Goal: Transaction & Acquisition: Download file/media

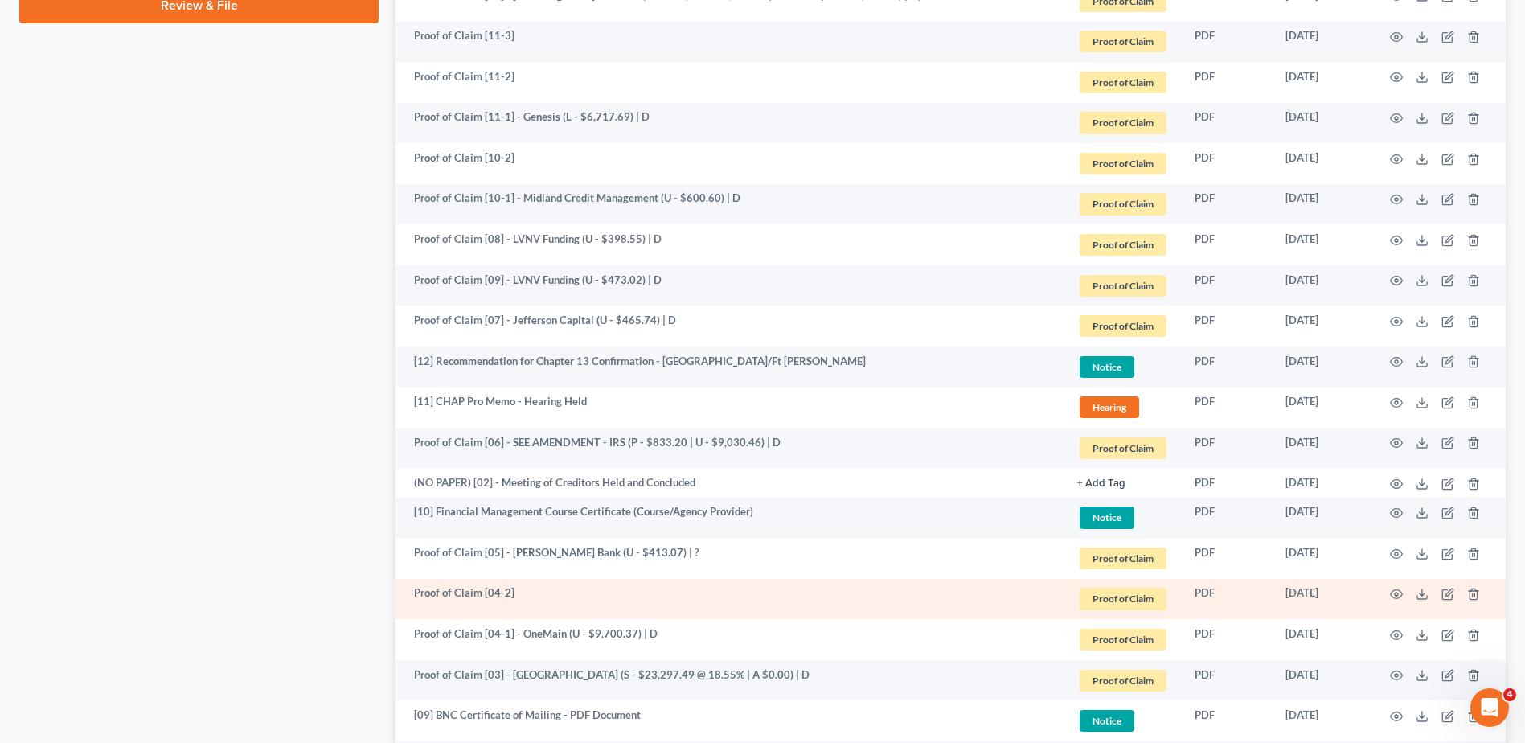
scroll to position [942, 0]
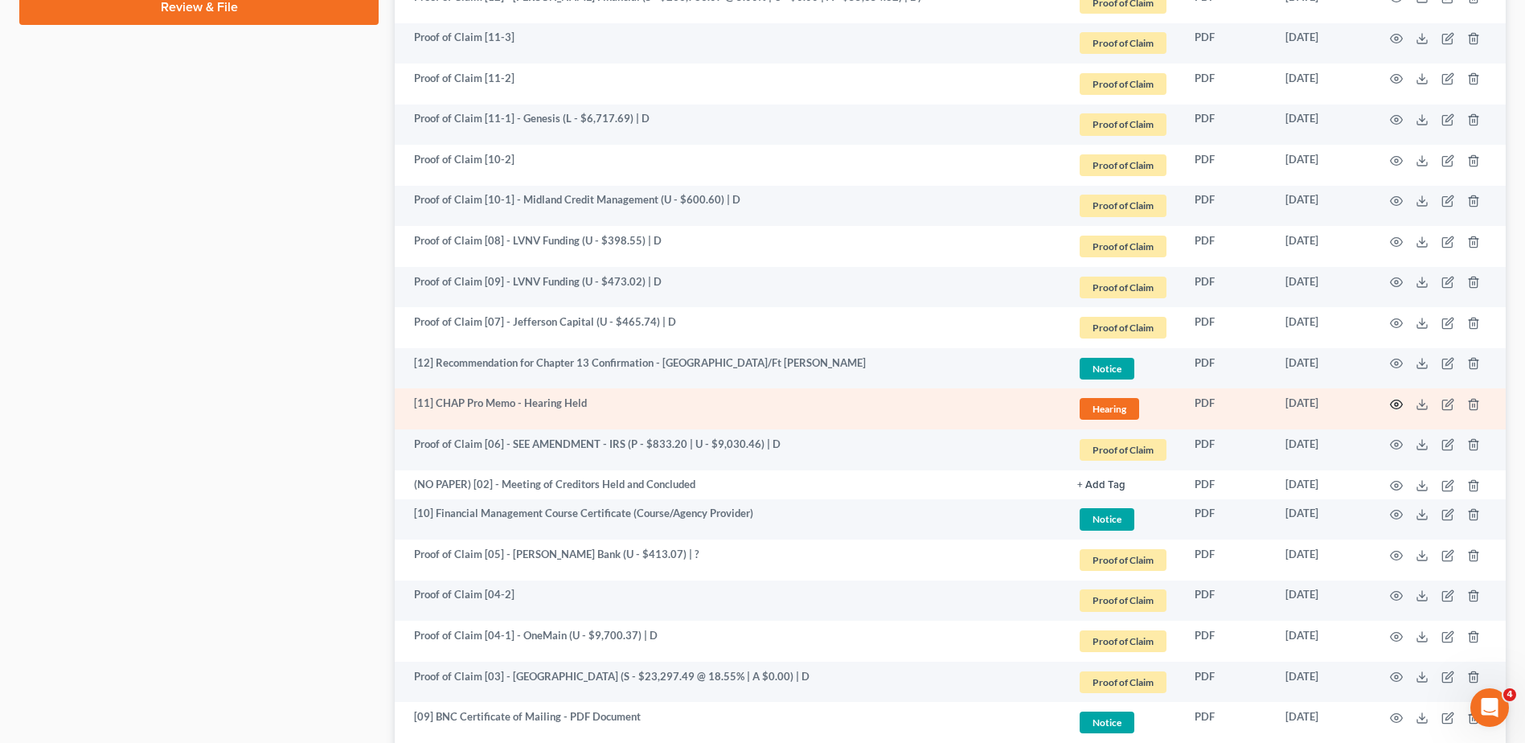
click at [1393, 404] on icon "button" at bounding box center [1396, 404] width 13 height 13
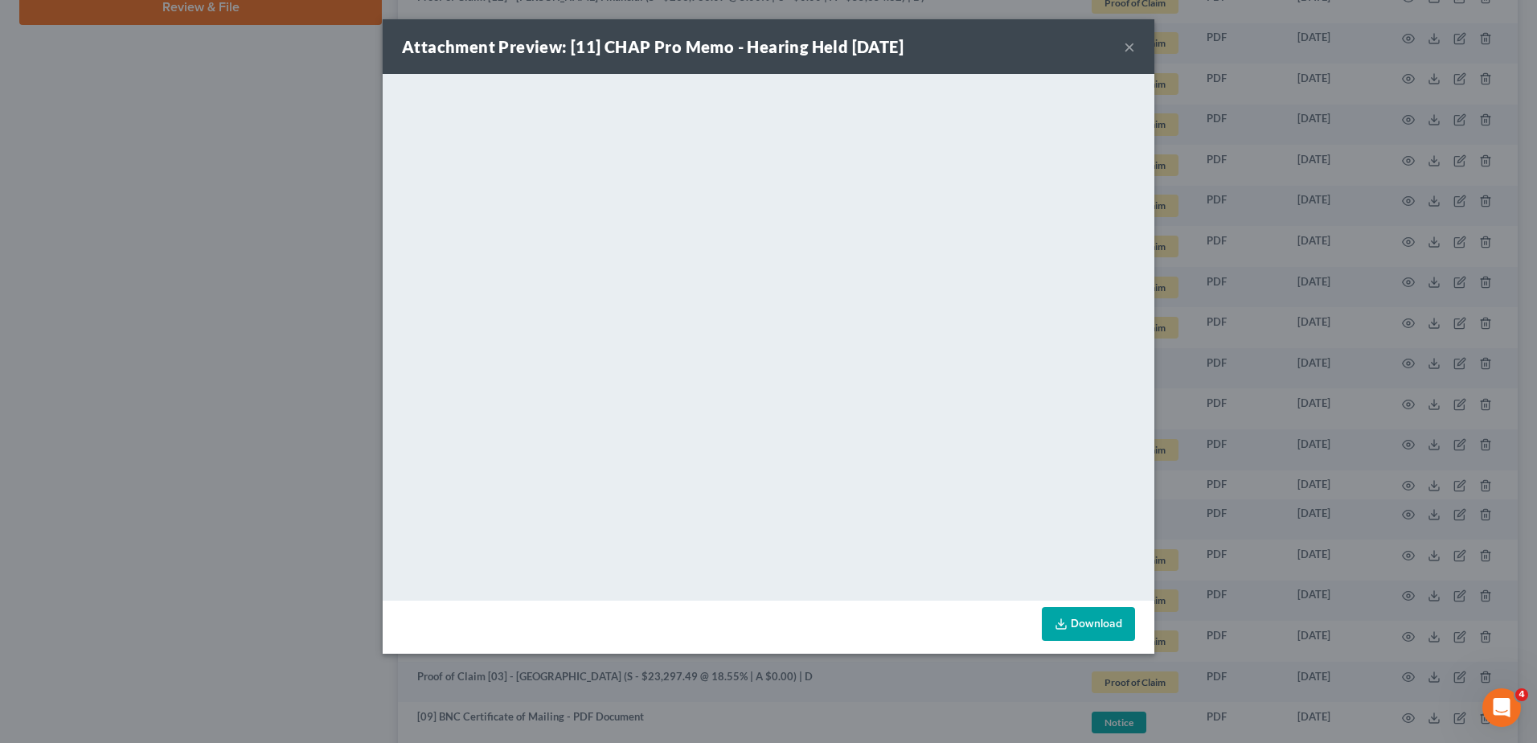
click at [1129, 47] on button "×" at bounding box center [1129, 46] width 11 height 19
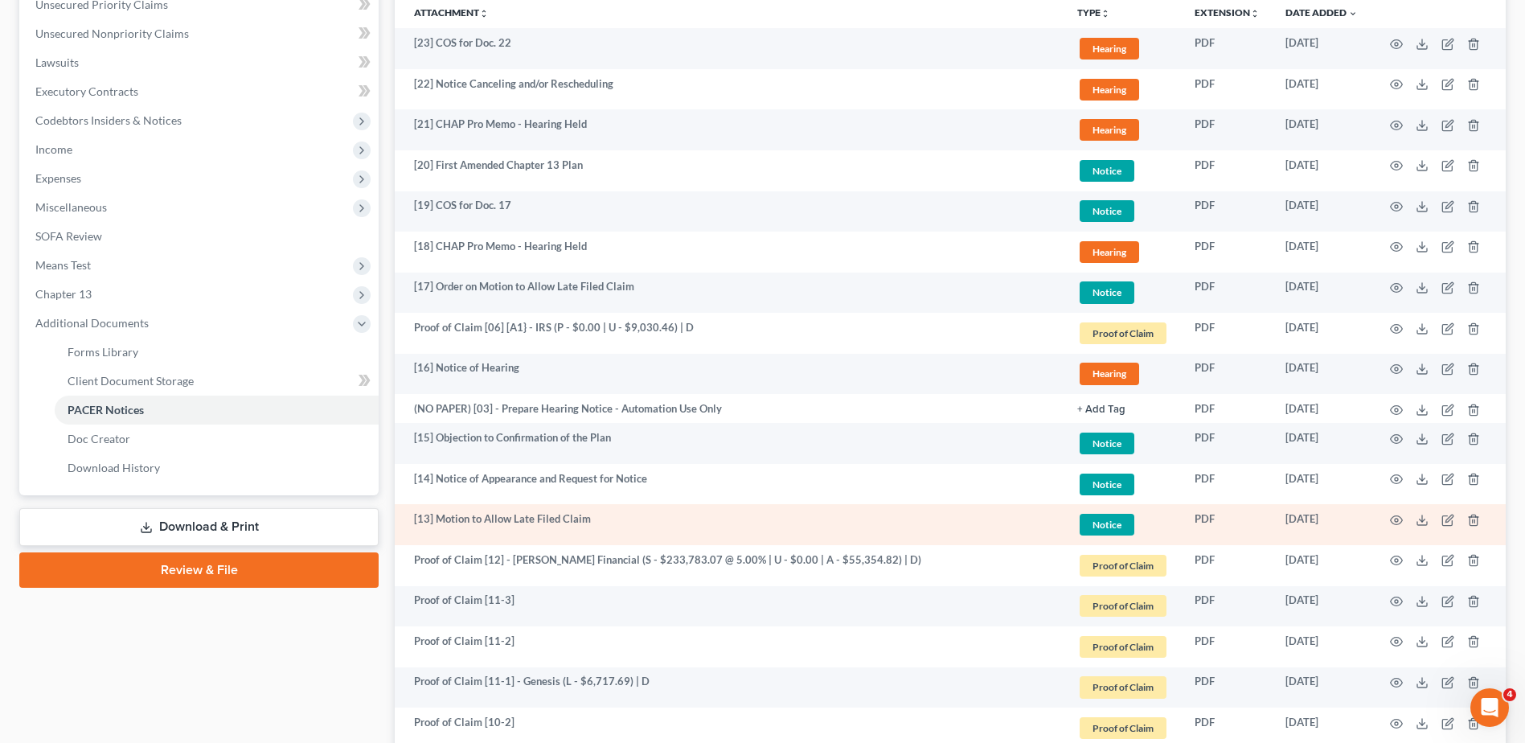
scroll to position [299, 0]
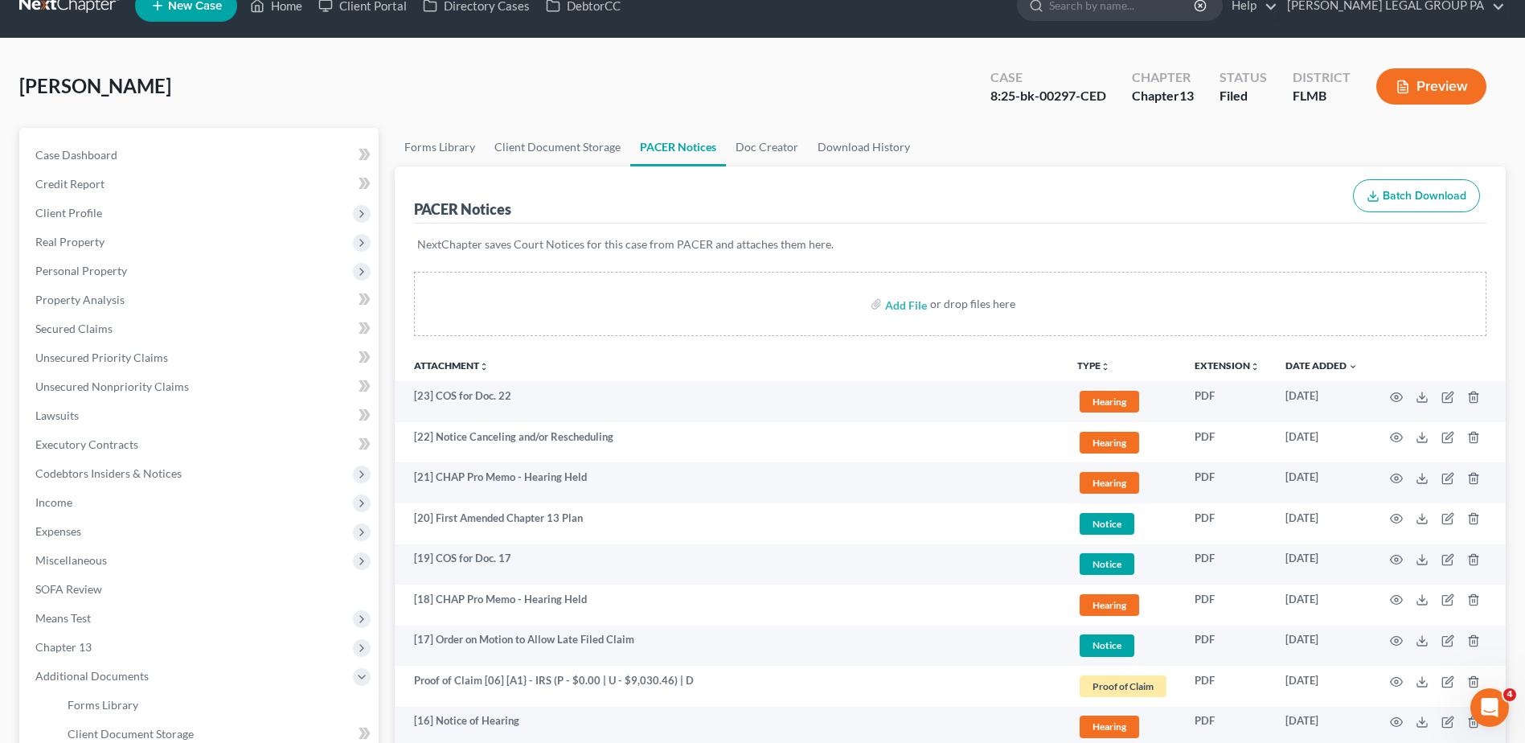
scroll to position [0, 0]
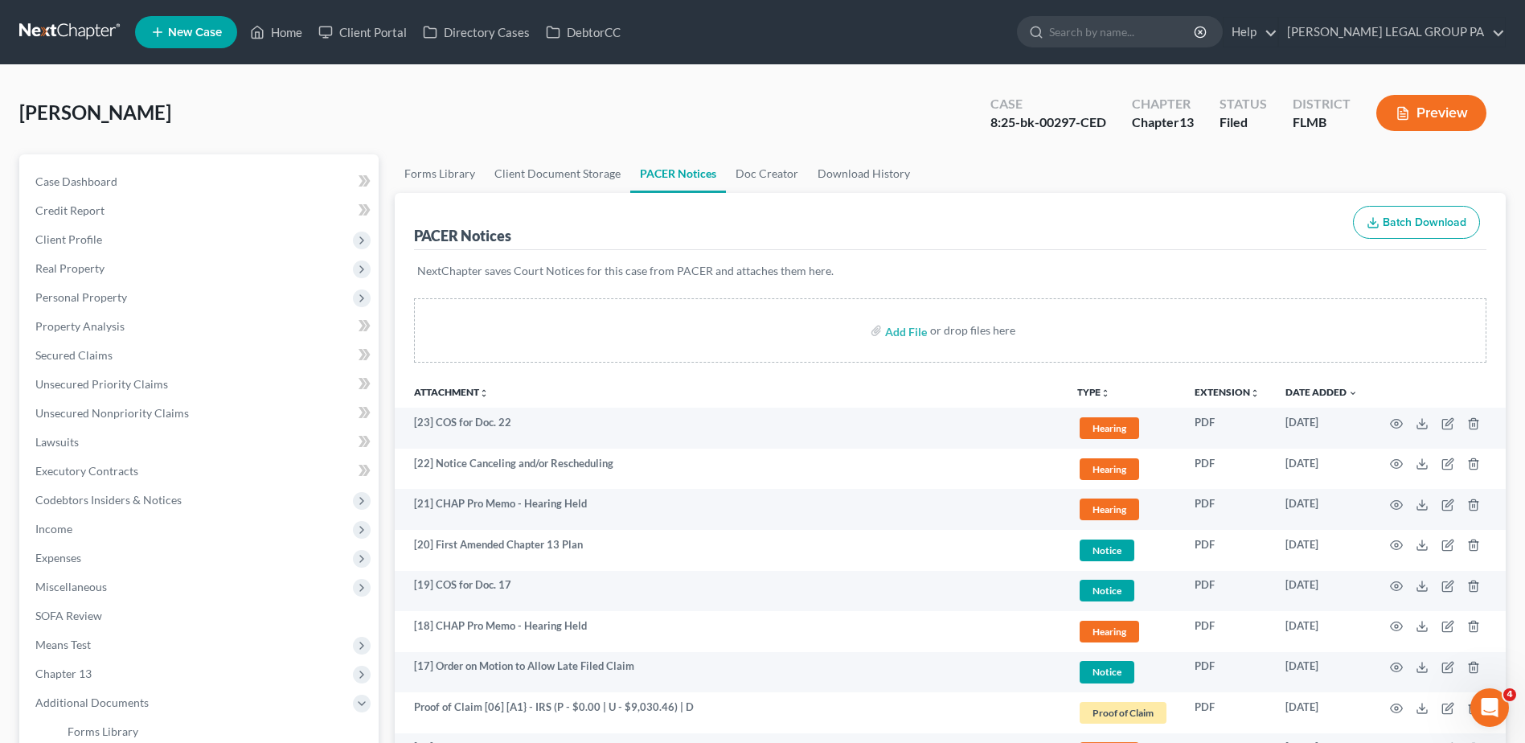
drag, startPoint x: 129, startPoint y: 125, endPoint x: -9, endPoint y: 121, distance: 137.5
click at [268, 118] on div "McGuire, Traci Upgraded Case 8:25-bk-00297-CED Chapter Chapter 13 Status Filed …" at bounding box center [762, 119] width 1486 height 70
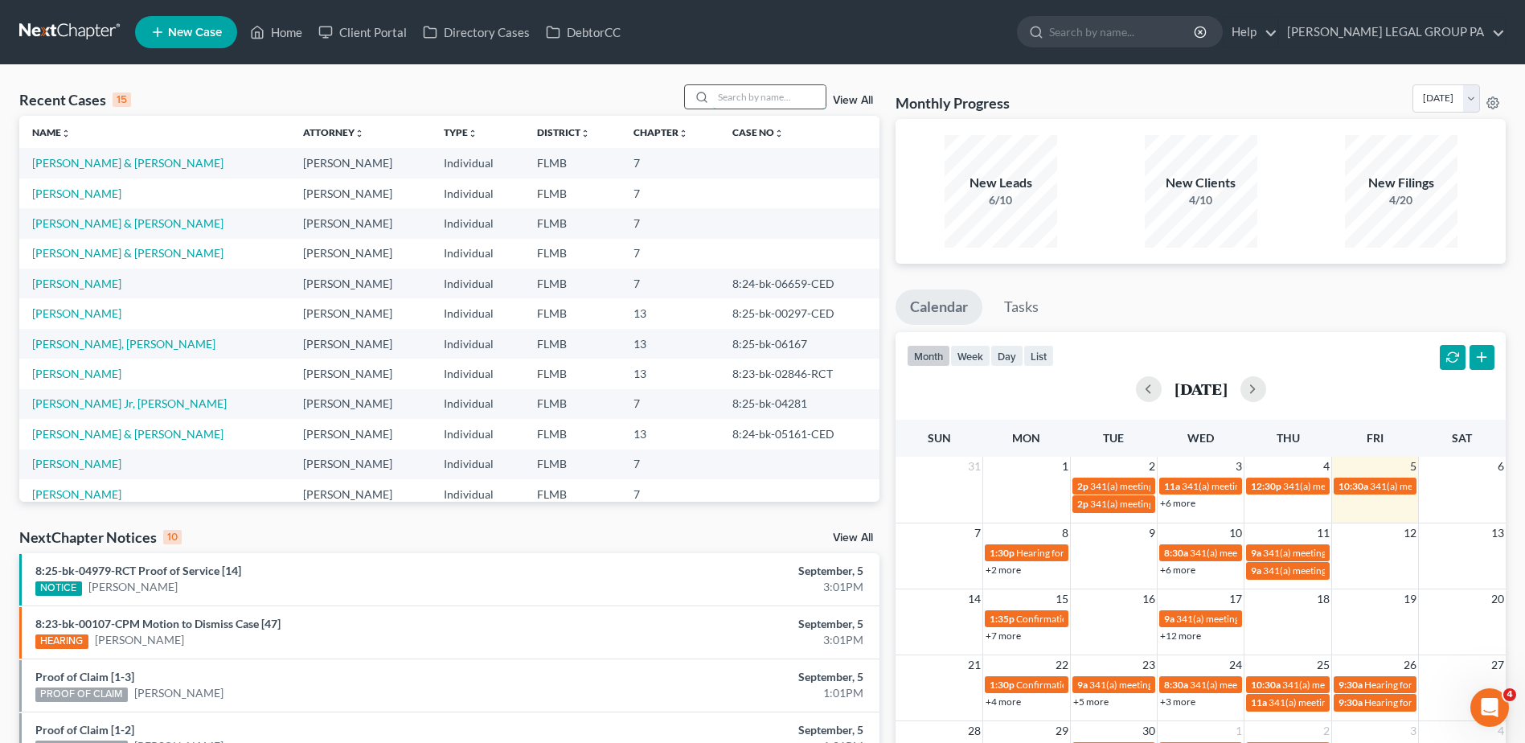
click at [733, 93] on input "search" at bounding box center [769, 96] width 113 height 23
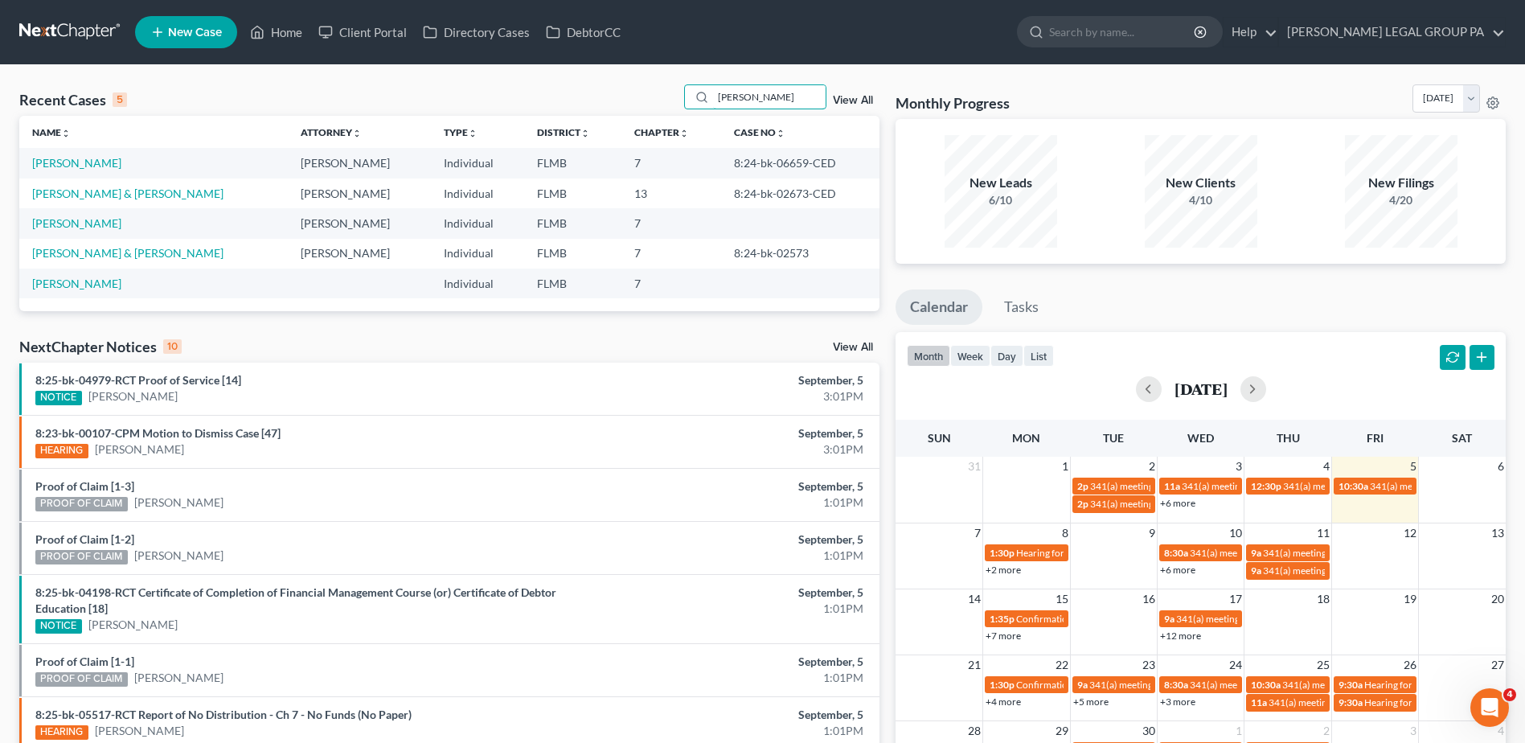
type input "[PERSON_NAME]"
click at [81, 165] on link "[PERSON_NAME]" at bounding box center [76, 163] width 89 height 14
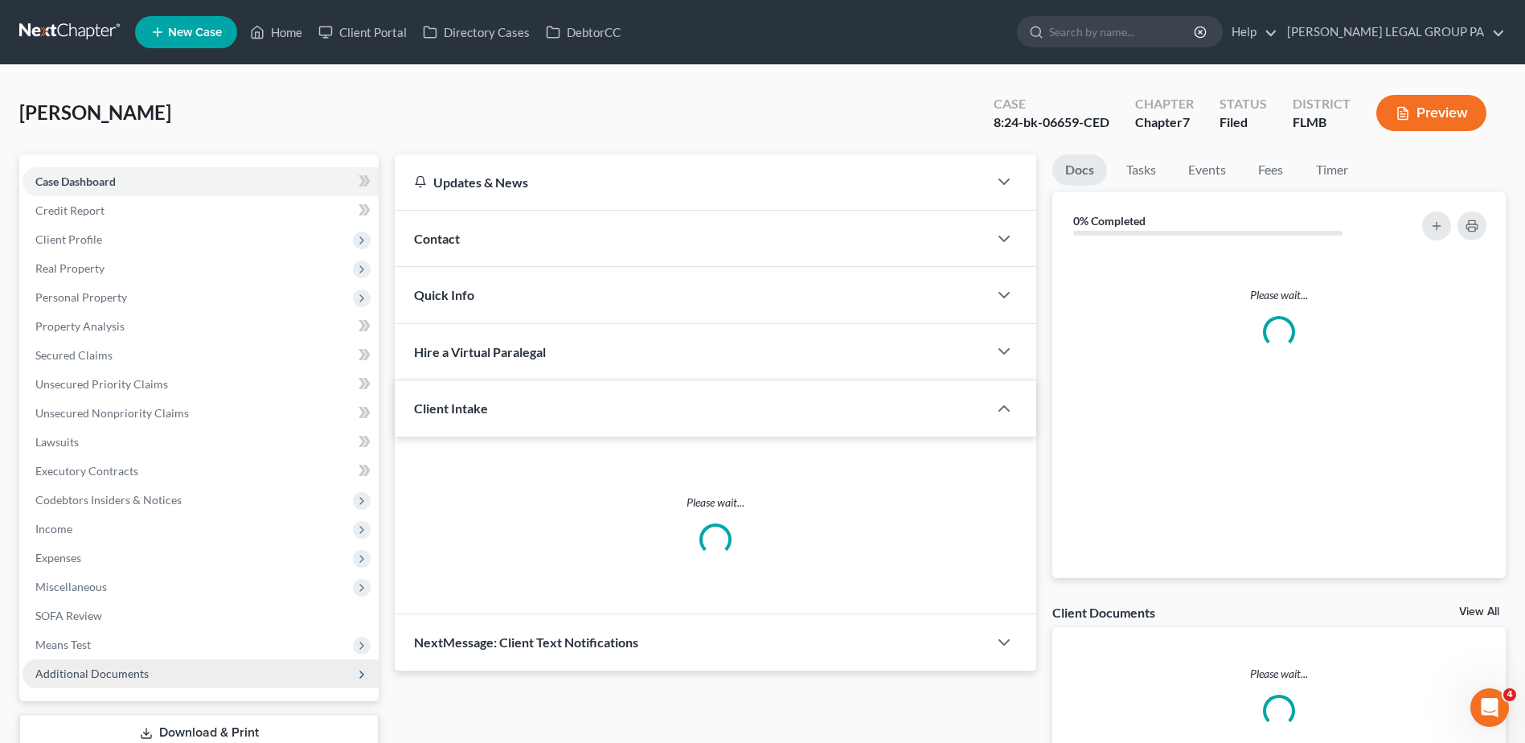
click at [141, 666] on span "Additional Documents" at bounding box center [91, 673] width 113 height 14
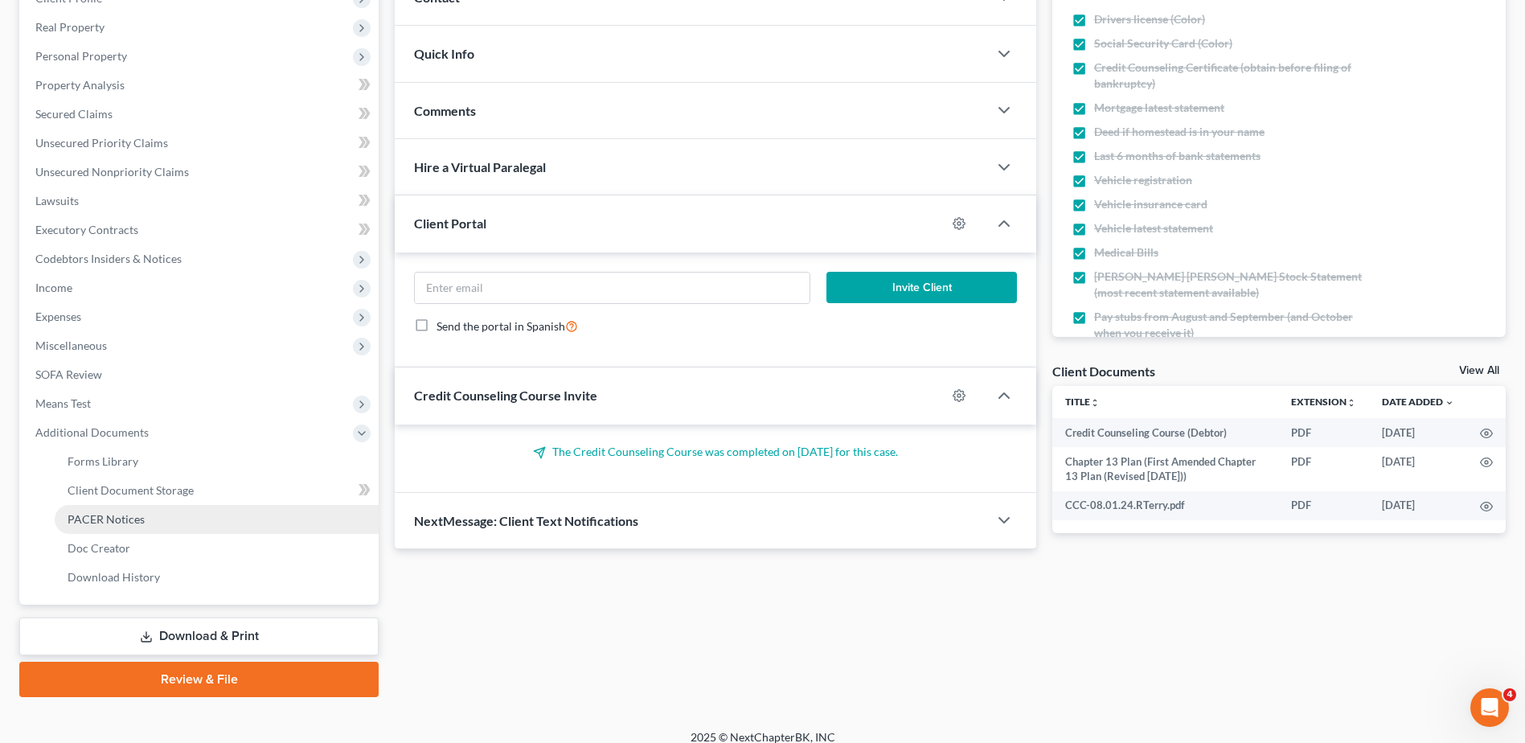
click at [135, 515] on span "PACER Notices" at bounding box center [106, 519] width 77 height 14
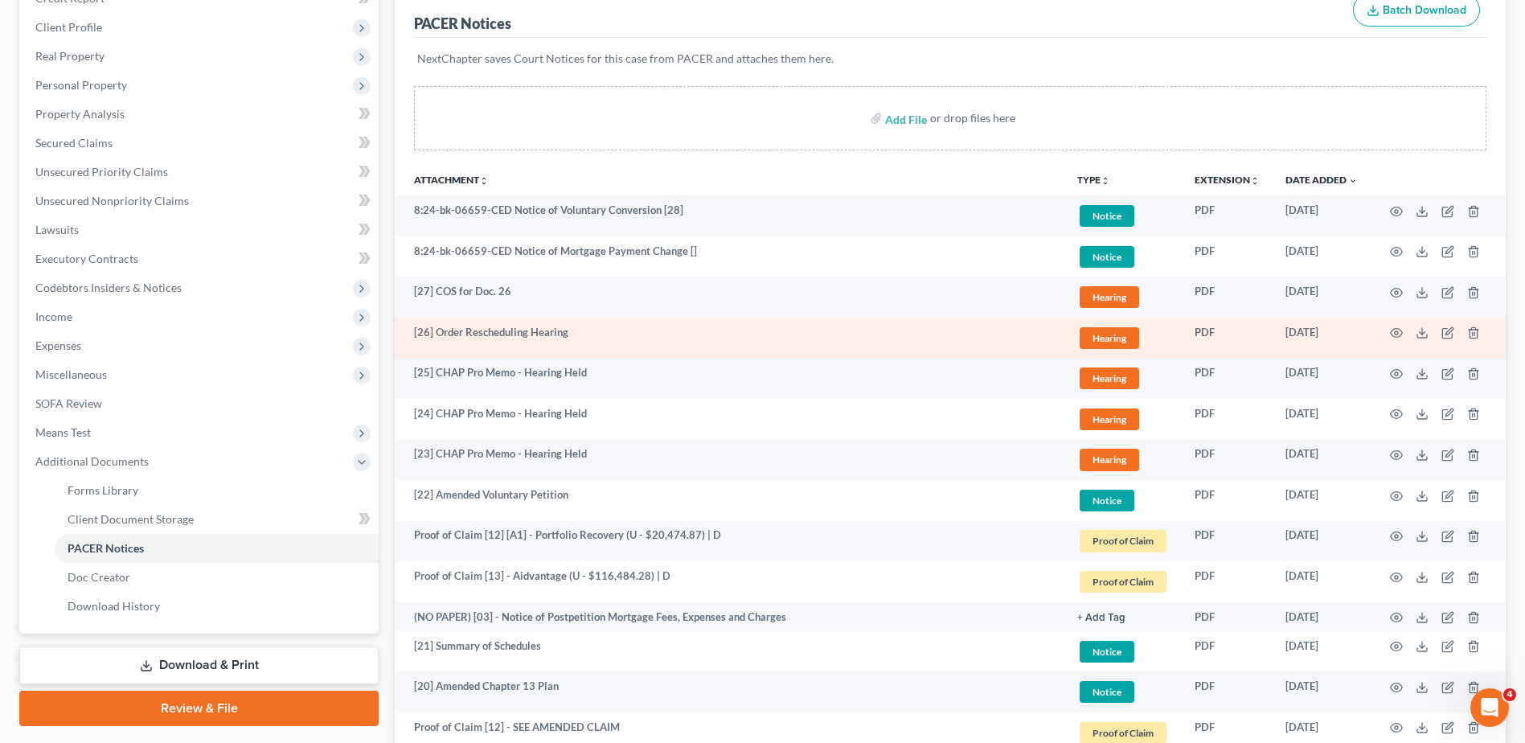
scroll to position [241, 0]
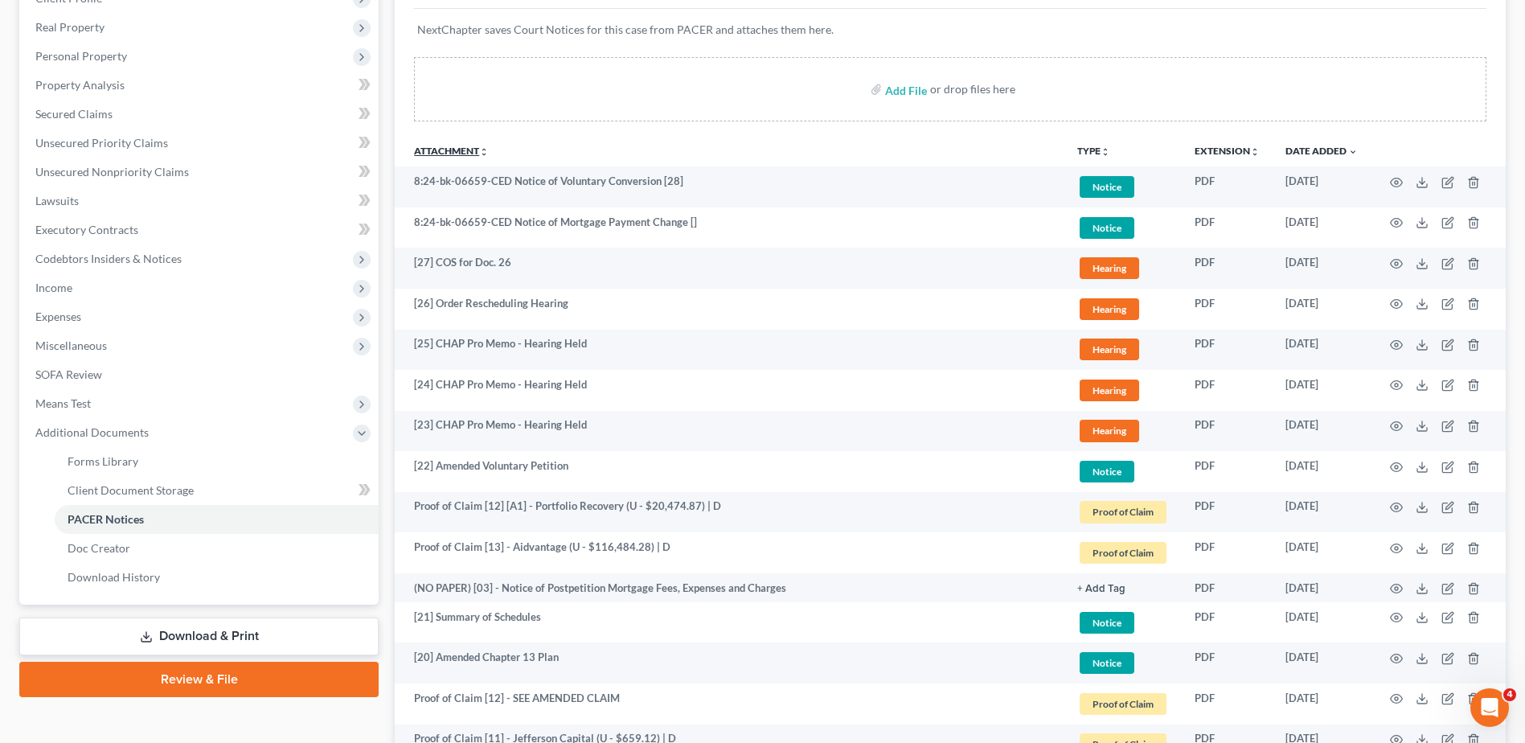
click at [454, 152] on link "Attachment unfold_more expand_more expand_less" at bounding box center [451, 151] width 75 height 12
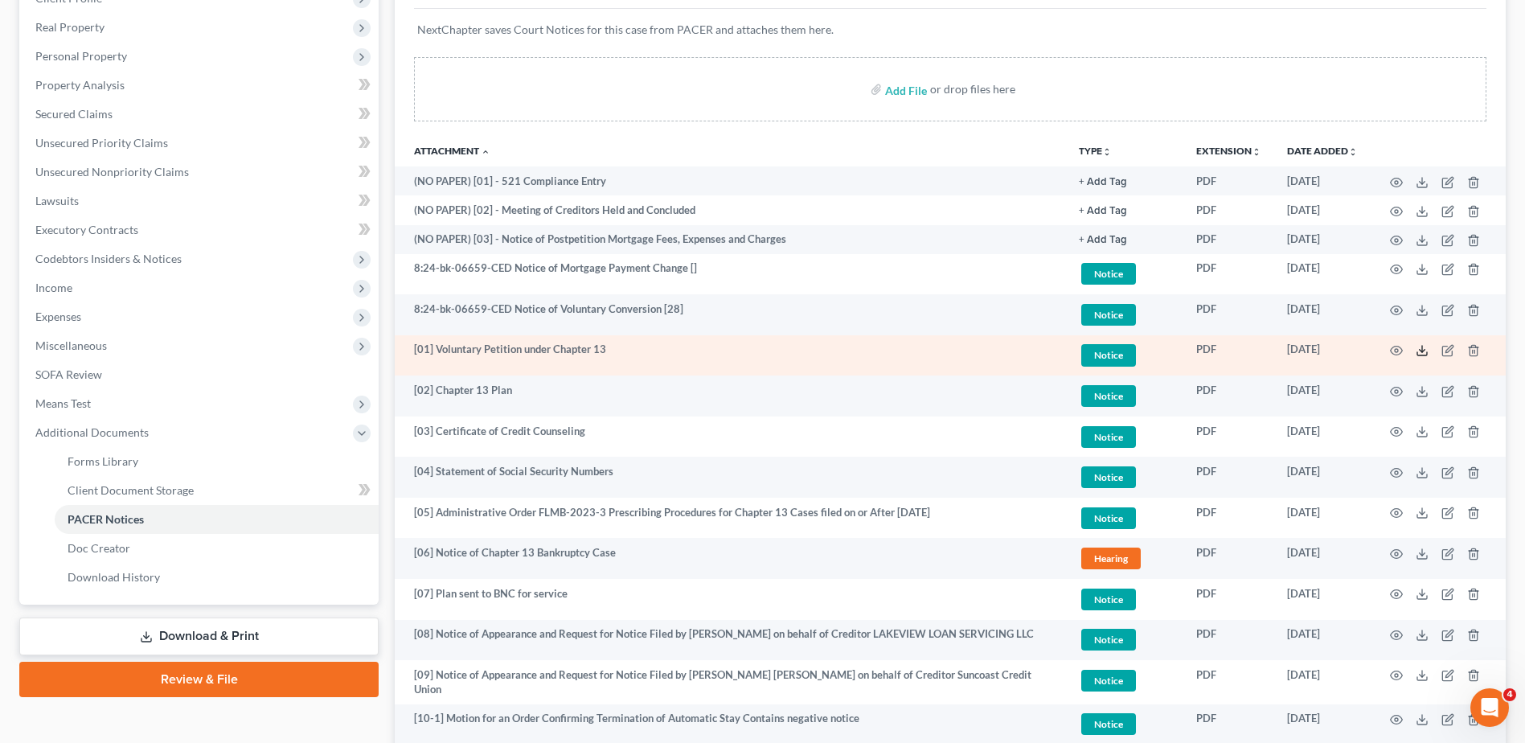
click at [1421, 350] on icon at bounding box center [1422, 350] width 13 height 13
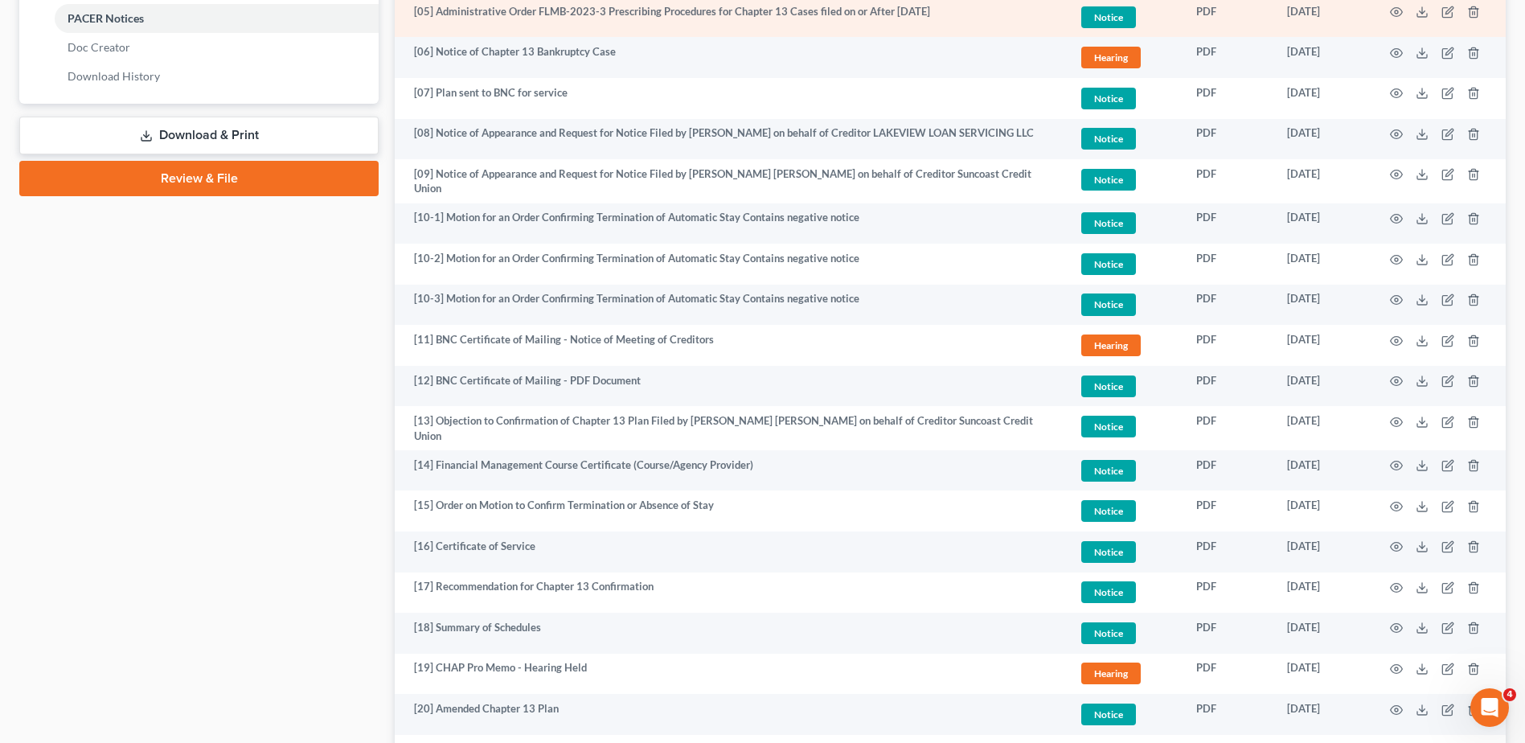
scroll to position [1154, 0]
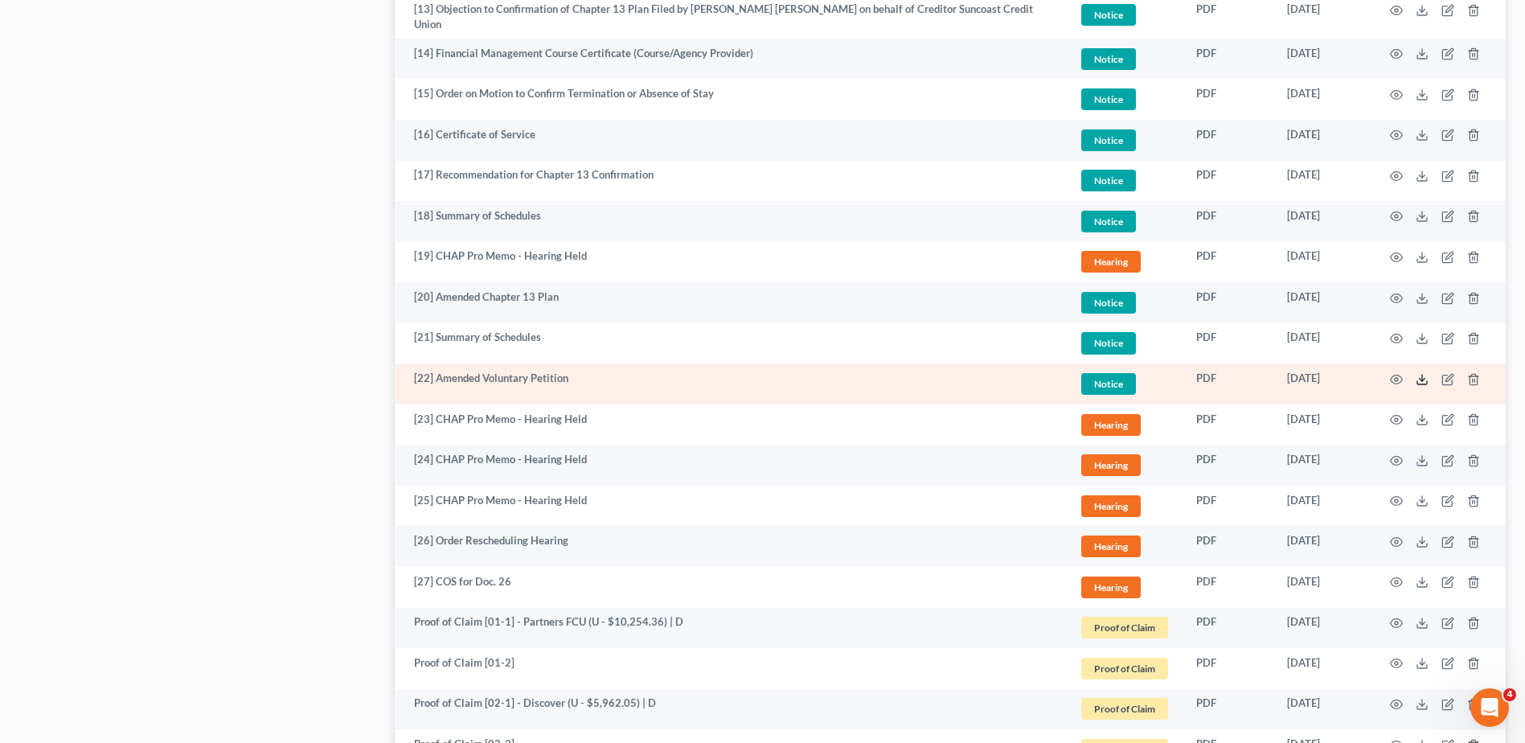
click at [1420, 378] on polyline at bounding box center [1423, 379] width 6 height 2
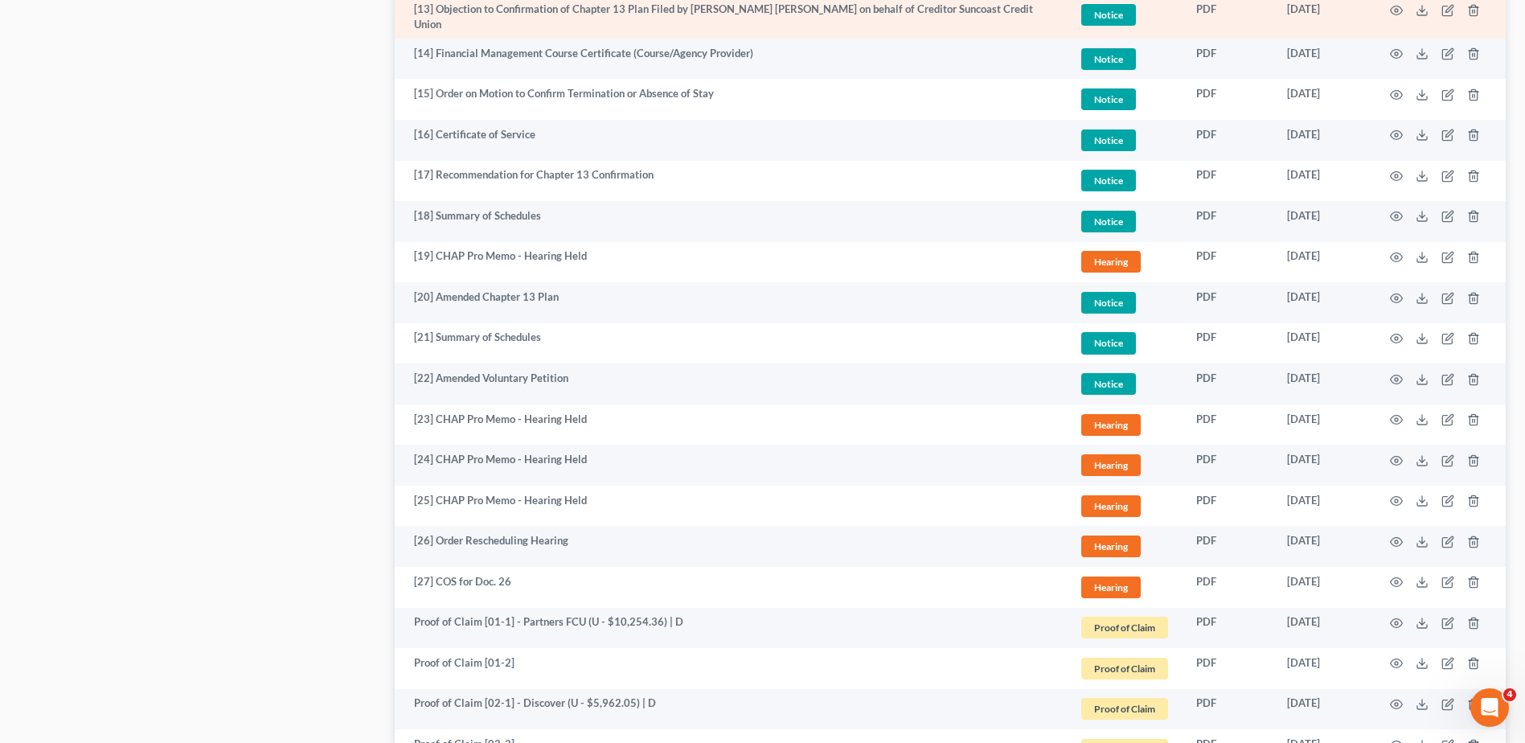
scroll to position [1787, 0]
